Goal: Find contact information: Find contact information

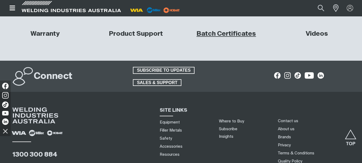
scroll to position [2412, 0]
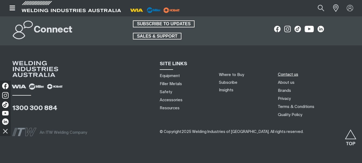
click at [286, 72] on link "Contact us" at bounding box center [288, 75] width 20 height 6
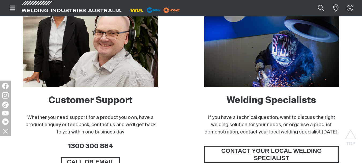
scroll to position [454, 0]
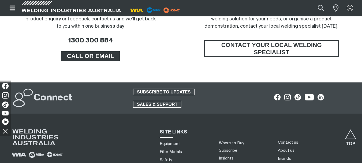
click at [113, 57] on span "CALL OR EMAIL" at bounding box center [90, 56] width 57 height 10
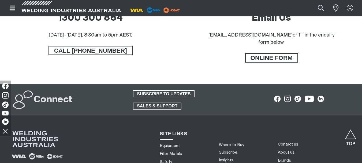
scroll to position [268, 0]
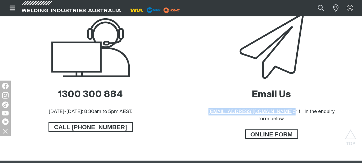
drag, startPoint x: 263, startPoint y: 112, endPoint x: 212, endPoint y: 115, distance: 51.5
click at [212, 115] on p "sales@welding.com.au or fill in the enquiry form below." at bounding box center [271, 115] width 135 height 14
